Goal: Task Accomplishment & Management: Complete application form

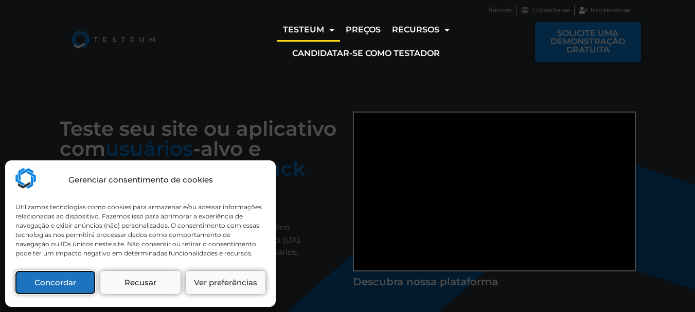
click at [67, 282] on font "Concordar" at bounding box center [55, 283] width 42 height 10
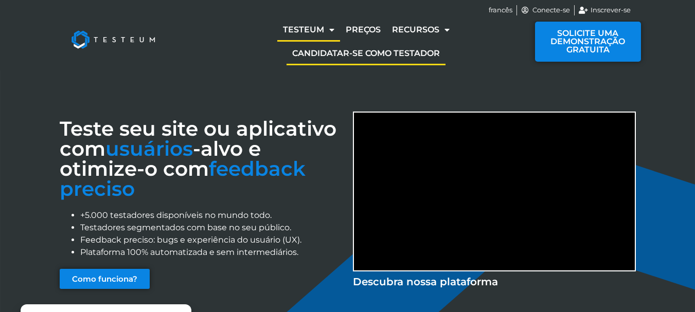
click at [347, 53] on font "Candidatar-se como testador" at bounding box center [366, 53] width 148 height 10
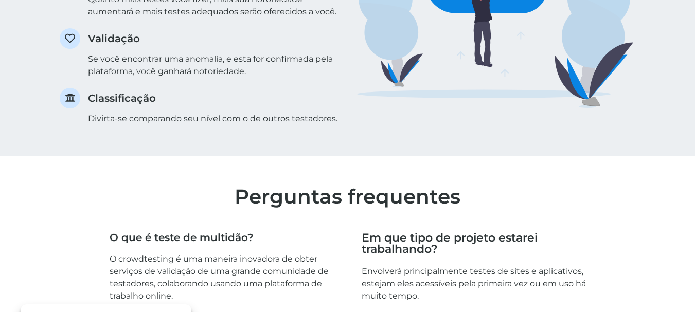
scroll to position [1566, 0]
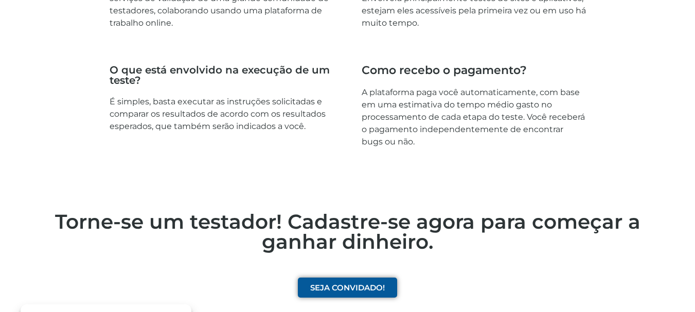
click at [354, 283] on font "SEJA CONVIDADO!" at bounding box center [347, 288] width 75 height 10
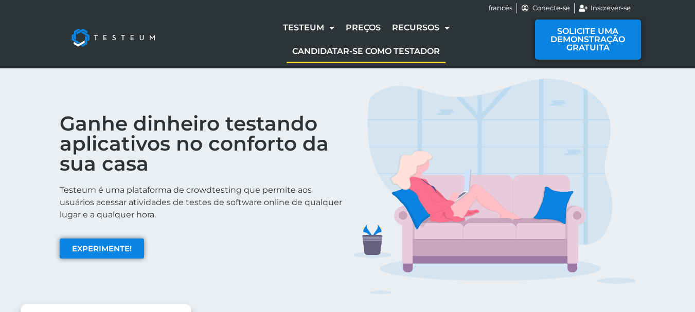
scroll to position [0, 0]
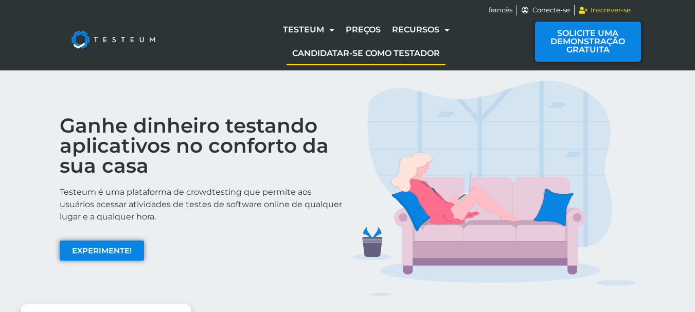
click at [613, 8] on font "Inscrever-se" at bounding box center [610, 10] width 40 height 8
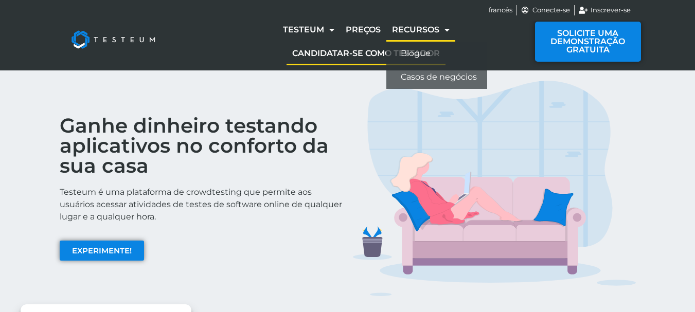
click at [446, 30] on span "Menu" at bounding box center [444, 30] width 10 height 19
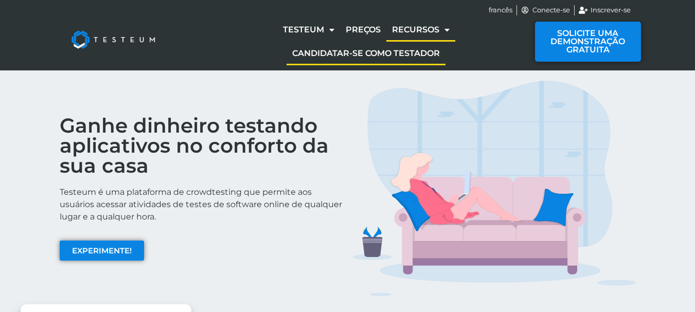
click at [446, 30] on span "Menu" at bounding box center [444, 30] width 10 height 19
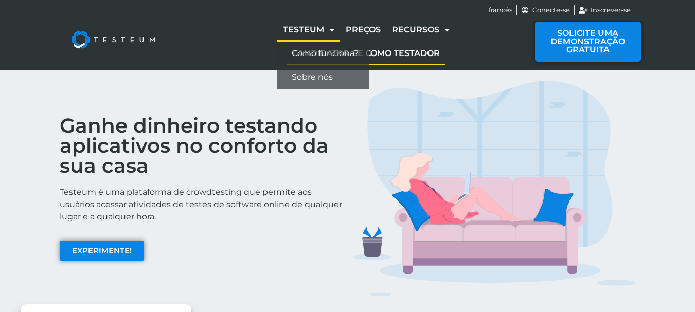
click at [332, 29] on span "Menu" at bounding box center [329, 30] width 10 height 19
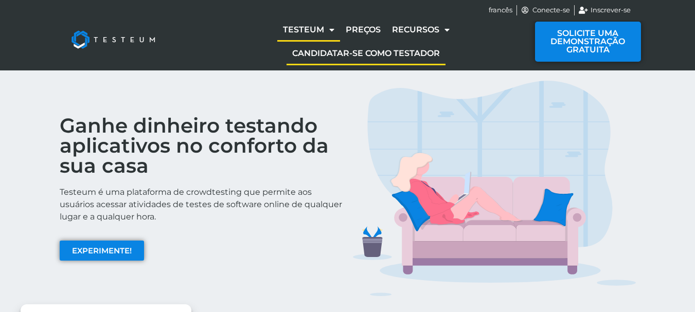
click at [332, 29] on span "Menu" at bounding box center [329, 30] width 10 height 19
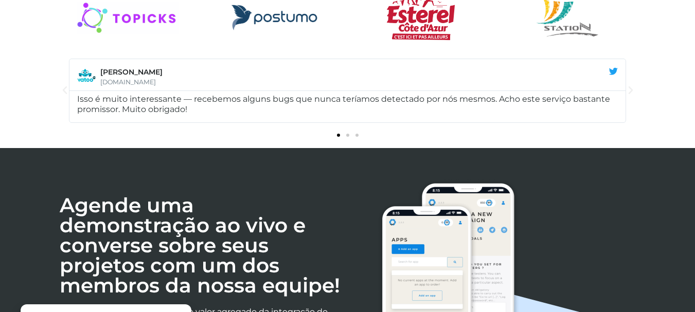
scroll to position [1848, 0]
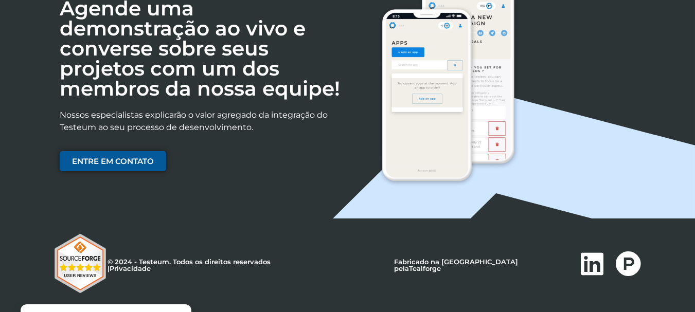
click at [153, 168] on link "ENTRE EM CONTATO" at bounding box center [113, 161] width 106 height 20
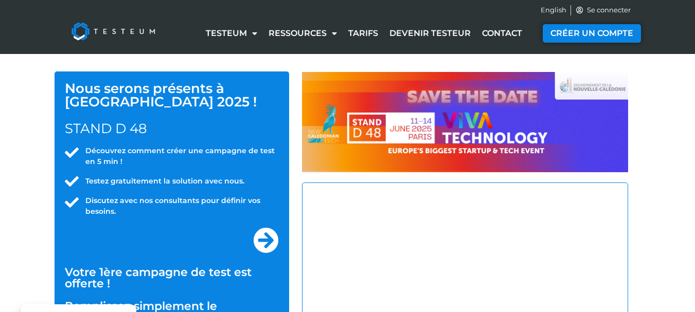
select select "BR"
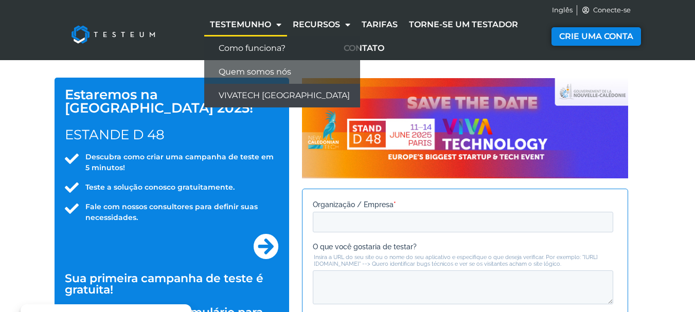
click at [279, 30] on span "Menu" at bounding box center [276, 24] width 10 height 19
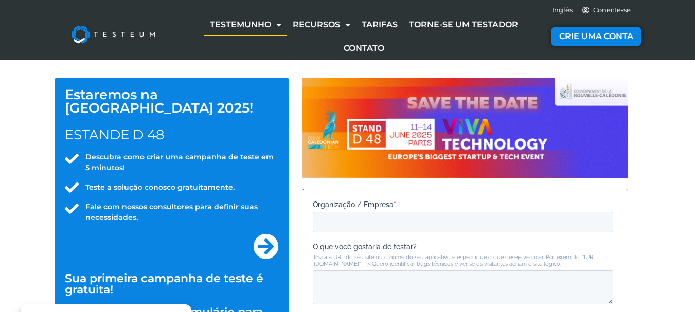
click at [279, 30] on span "Menu" at bounding box center [276, 24] width 10 height 19
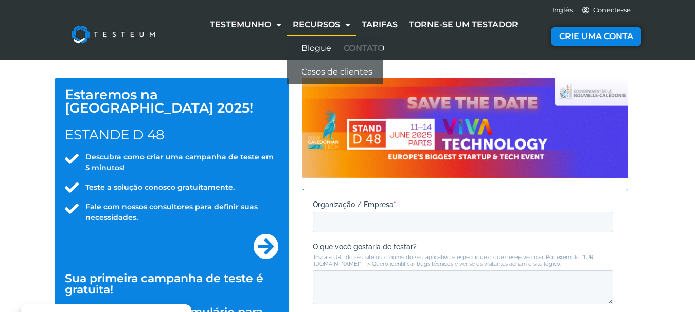
click at [346, 22] on span "Menu" at bounding box center [345, 24] width 10 height 19
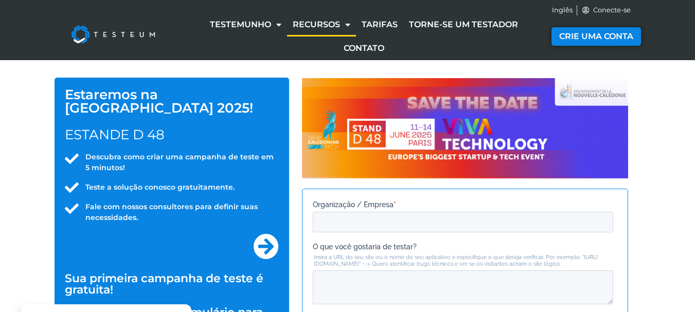
click at [346, 22] on span "Menu" at bounding box center [345, 24] width 10 height 19
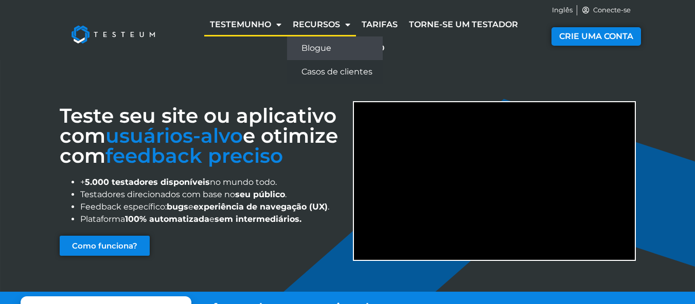
click at [327, 46] on font "Blogue" at bounding box center [316, 48] width 30 height 10
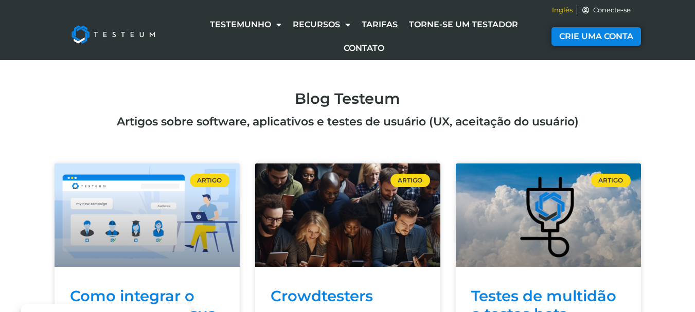
click at [567, 6] on font "Inglês" at bounding box center [562, 10] width 21 height 8
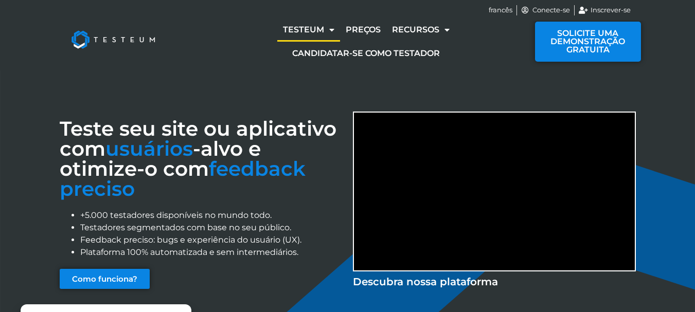
click at [660, 74] on div "Teste seu site ou aplicativo com usuários -alvo e otimize-o com feedback precis…" at bounding box center [347, 199] width 695 height 258
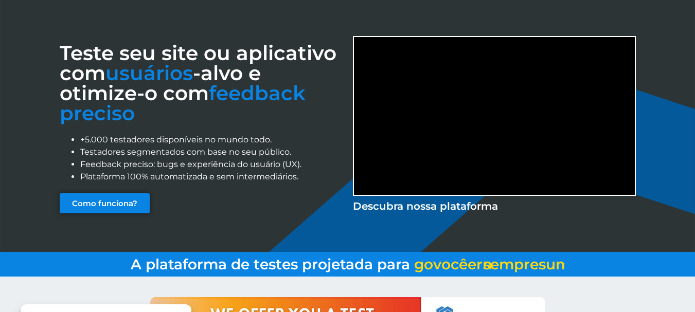
scroll to position [21, 0]
